Goal: Information Seeking & Learning: Learn about a topic

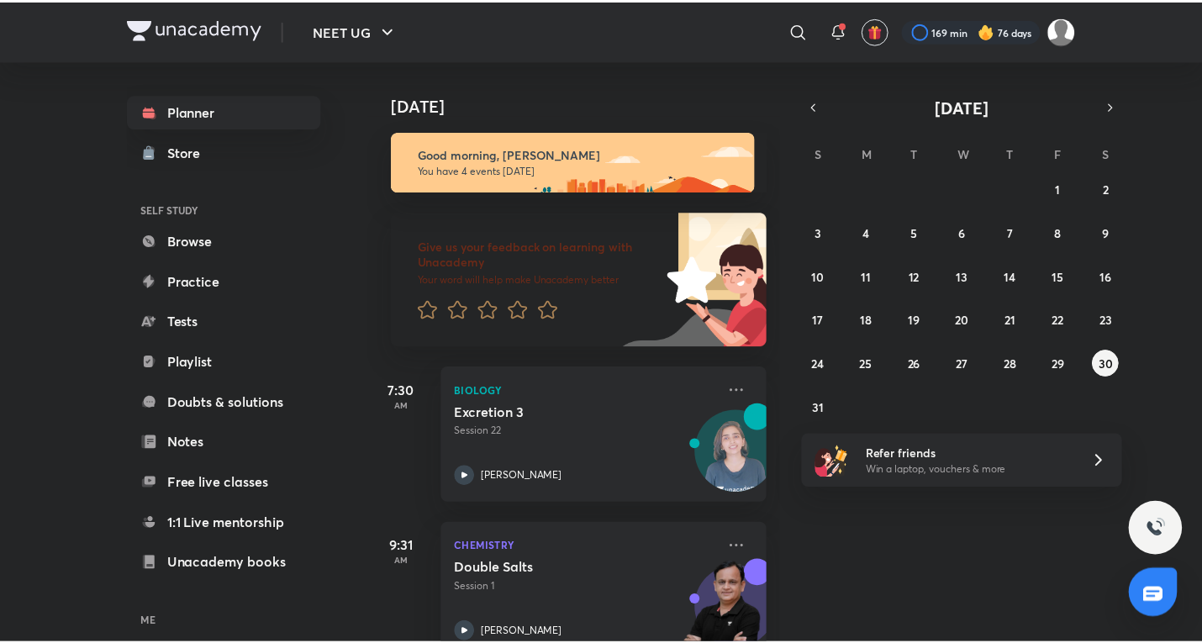
scroll to position [355, 0]
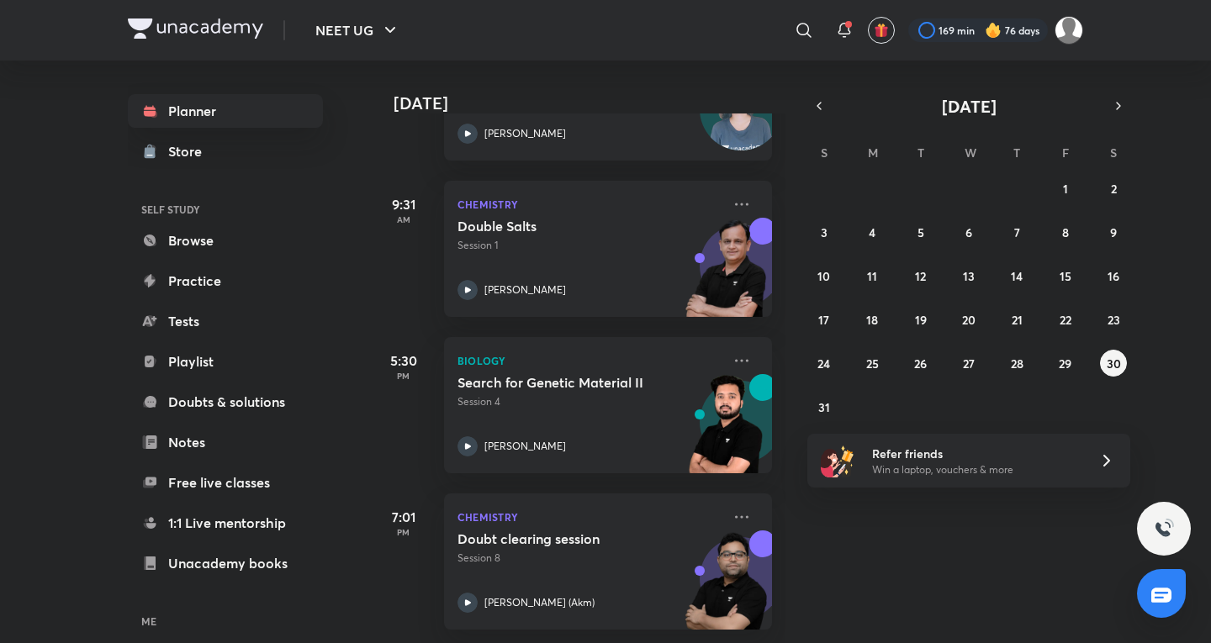
click at [807, 30] on icon at bounding box center [803, 30] width 14 height 14
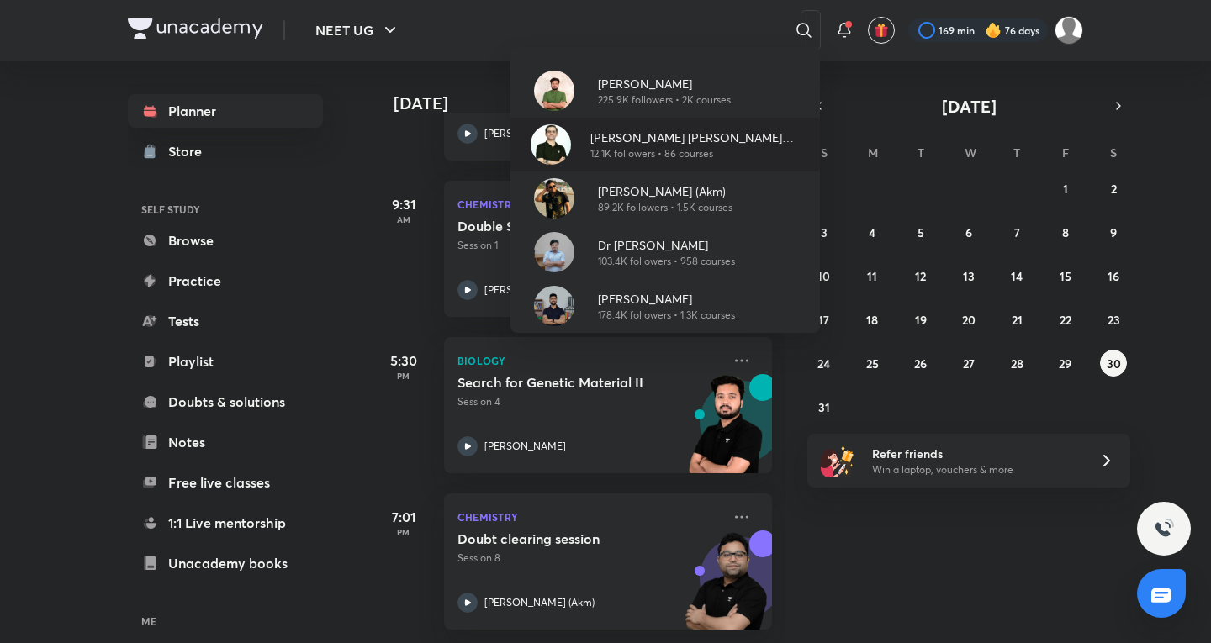
click at [683, 133] on p "[PERSON_NAME] [PERSON_NAME] (ACiD Sir)" at bounding box center [698, 138] width 216 height 18
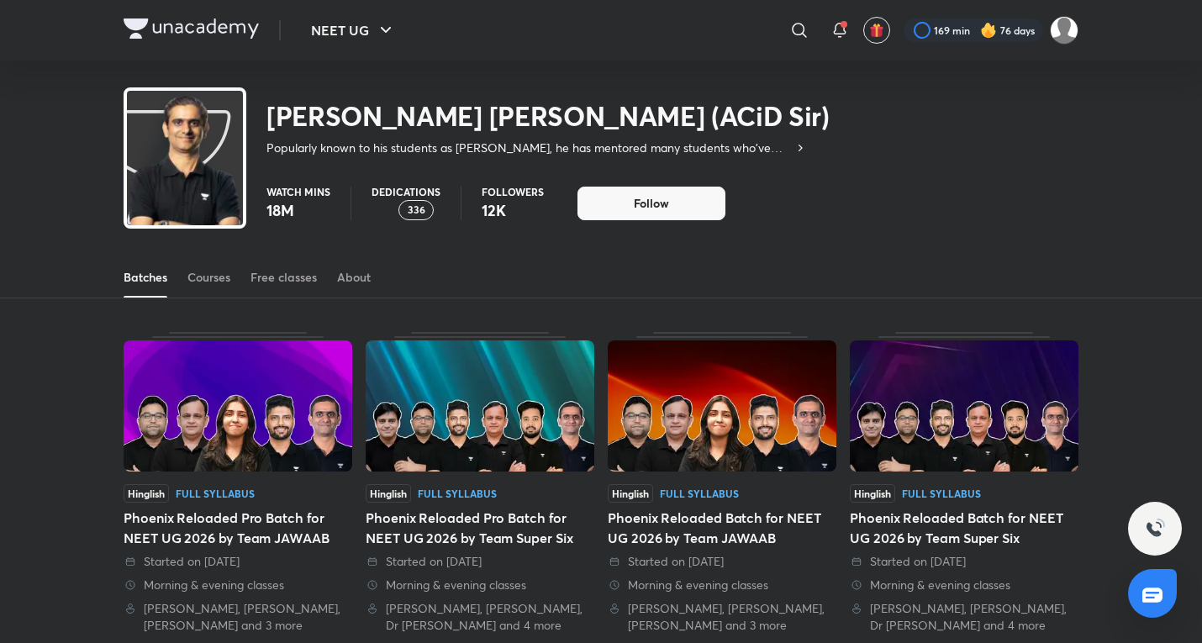
click at [233, 275] on div "Batches Courses Free classes About" at bounding box center [601, 277] width 955 height 40
click at [218, 282] on div "Courses" at bounding box center [208, 277] width 43 height 17
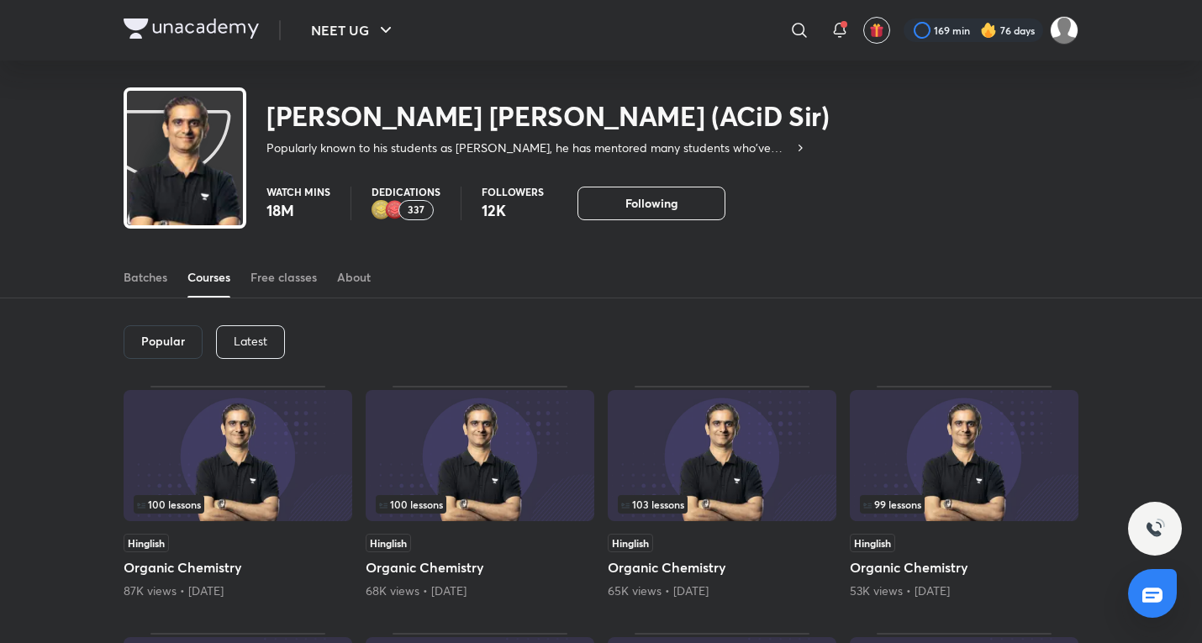
click at [266, 352] on div "Latest" at bounding box center [250, 342] width 69 height 34
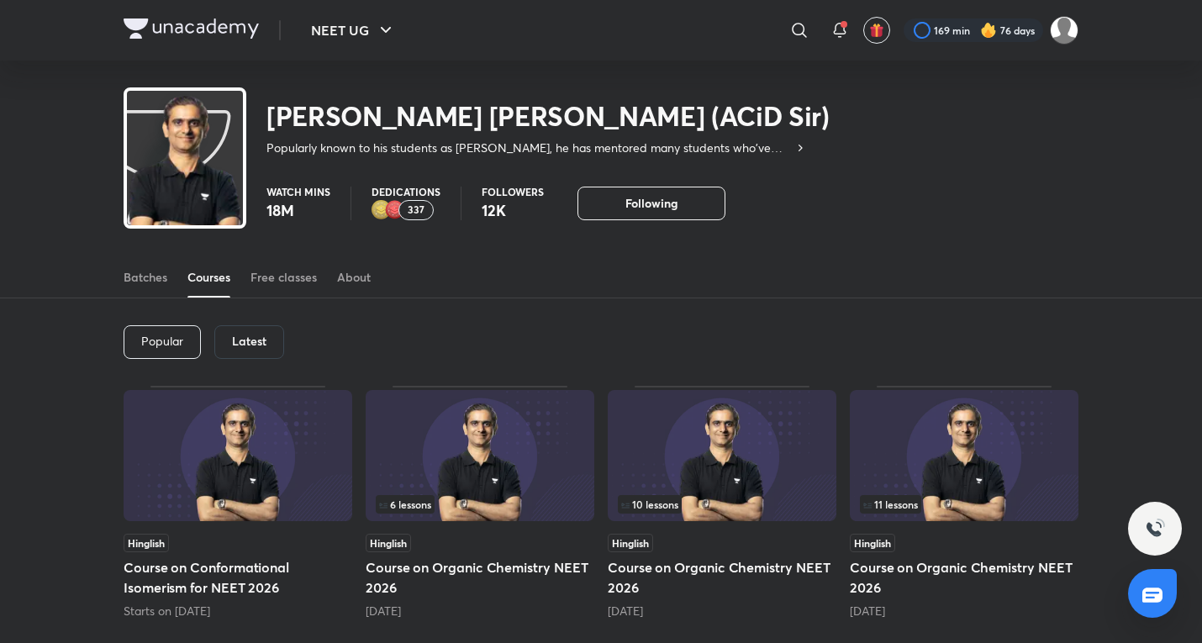
click at [468, 452] on img at bounding box center [480, 455] width 229 height 131
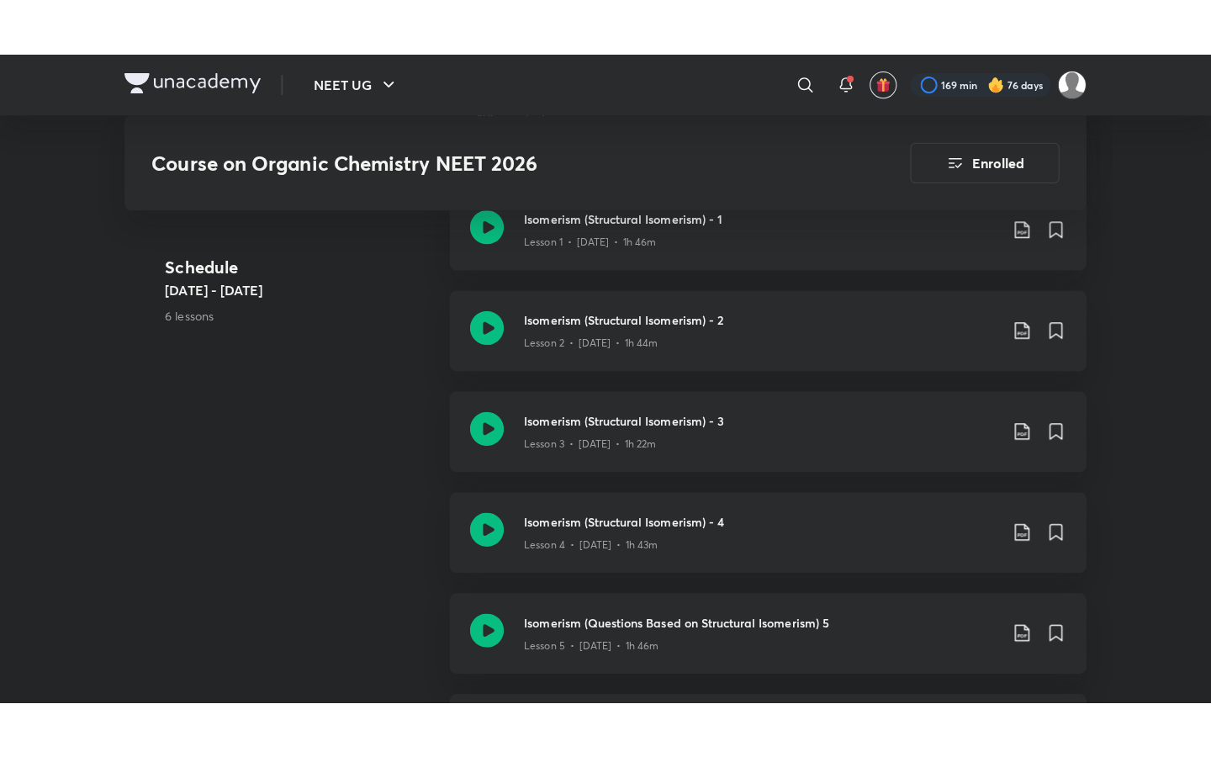
scroll to position [1032, 0]
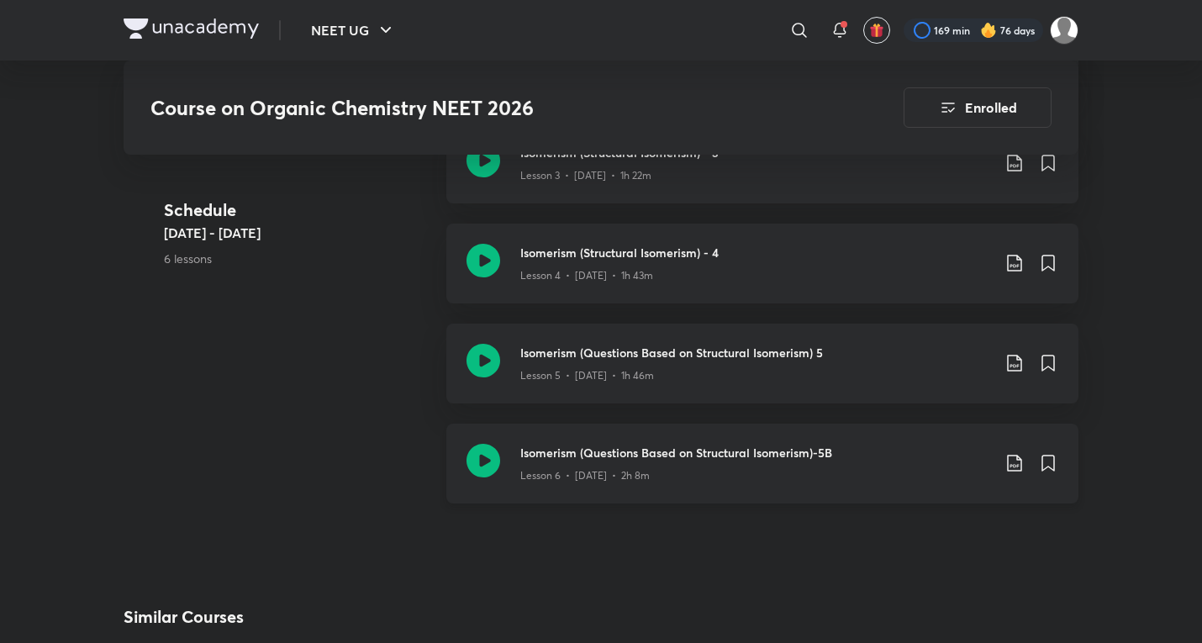
drag, startPoint x: 603, startPoint y: 457, endPoint x: 610, endPoint y: 452, distance: 9.1
